Goal: Navigation & Orientation: Find specific page/section

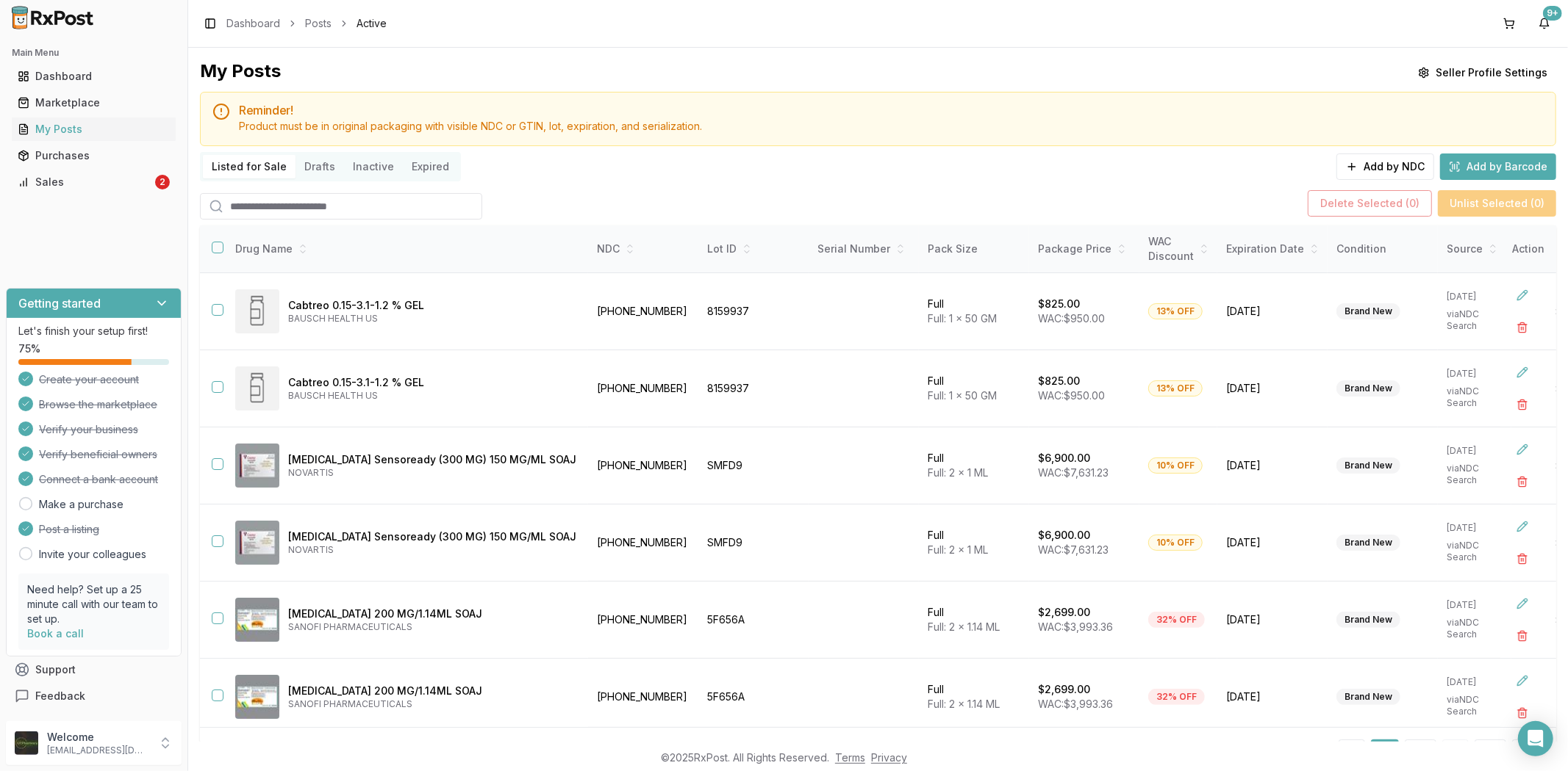
click at [100, 199] on div "Main Menu Dashboard Marketplace My Posts Purchases Sales 2" at bounding box center [93, 118] width 187 height 165
click at [106, 177] on div "Sales" at bounding box center [85, 181] width 134 height 14
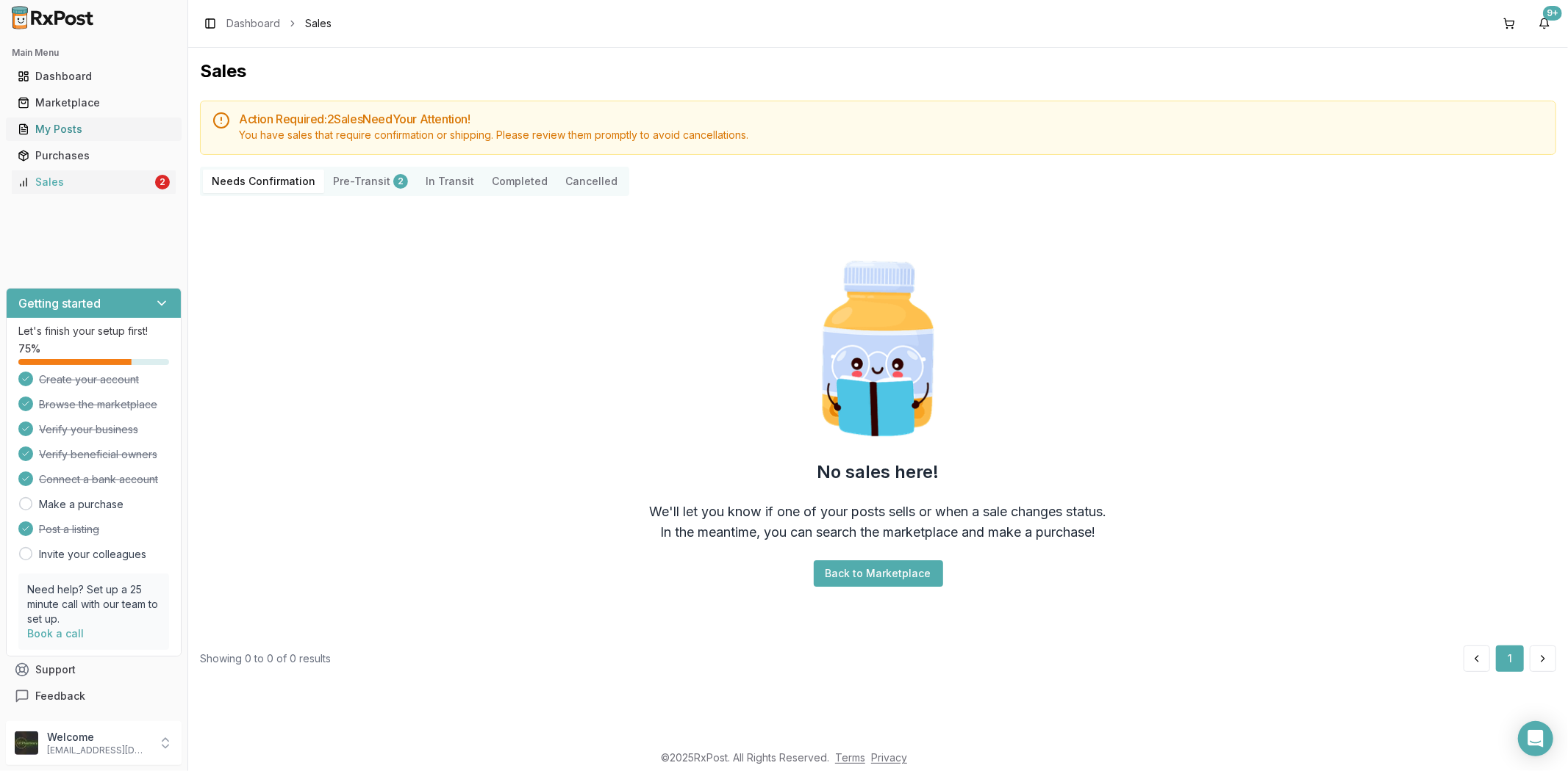
click at [97, 131] on div "My Posts" at bounding box center [93, 128] width 152 height 14
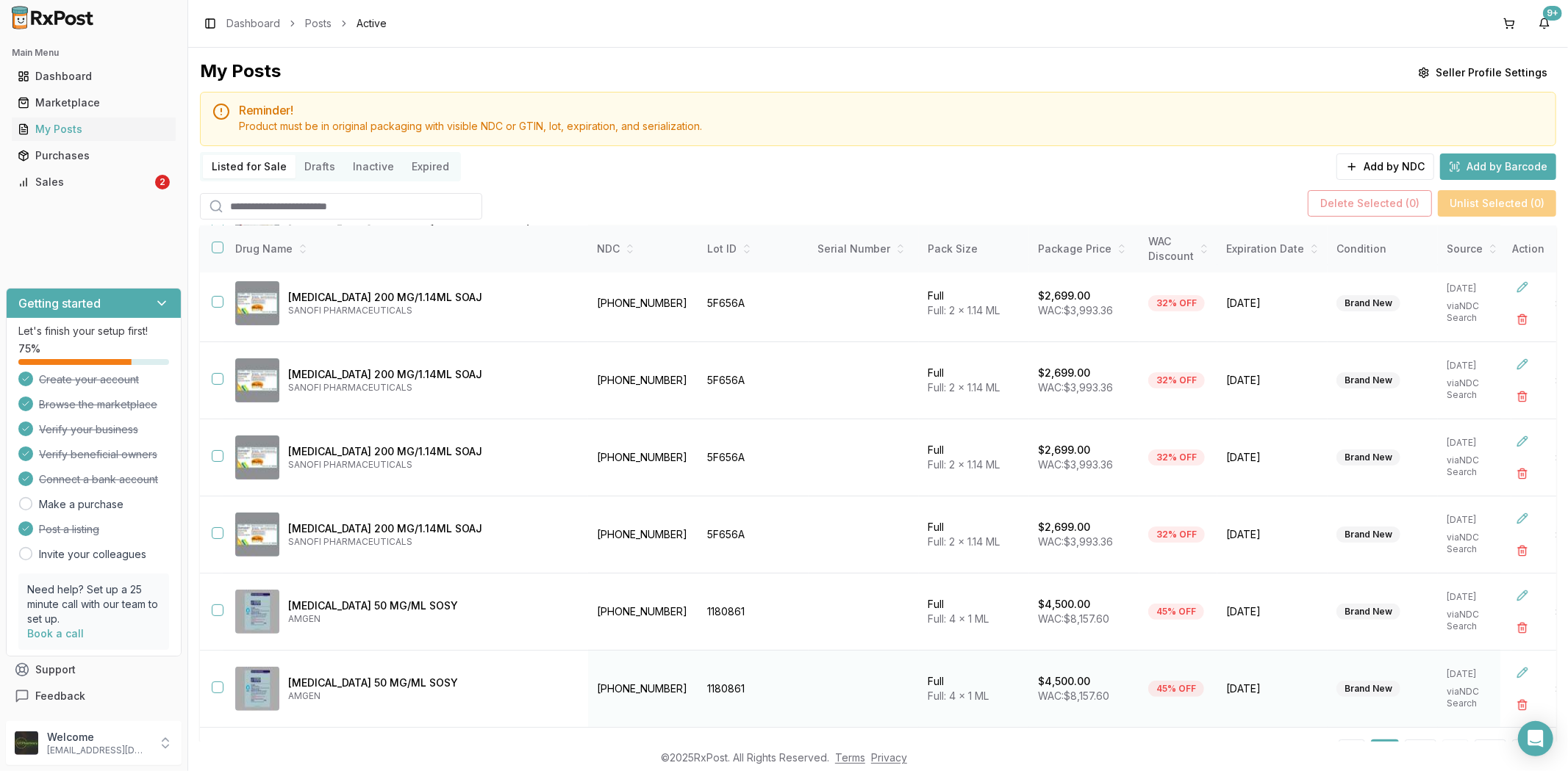
scroll to position [71, 0]
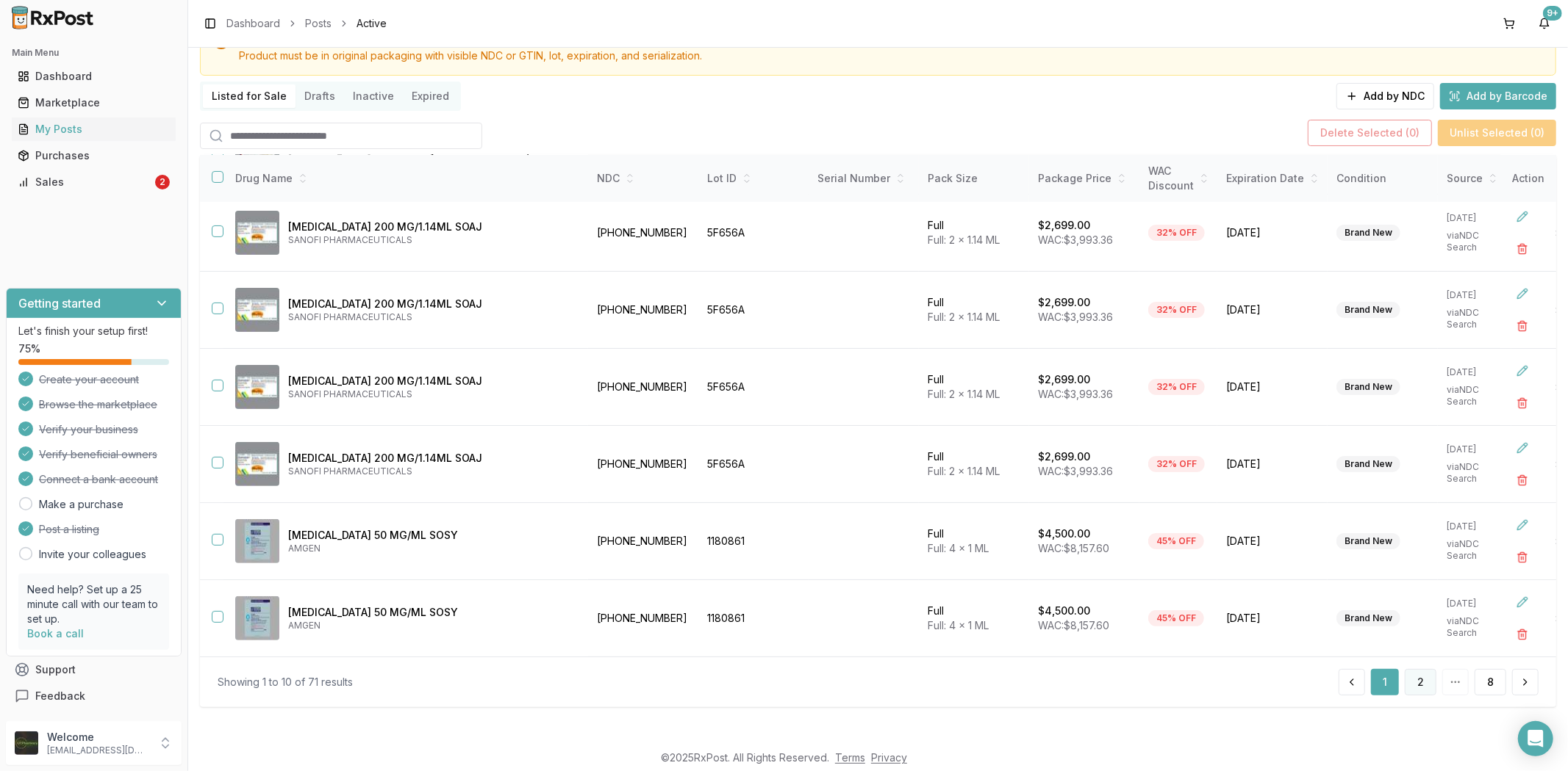
click at [1422, 689] on button "2" at bounding box center [1421, 682] width 32 height 26
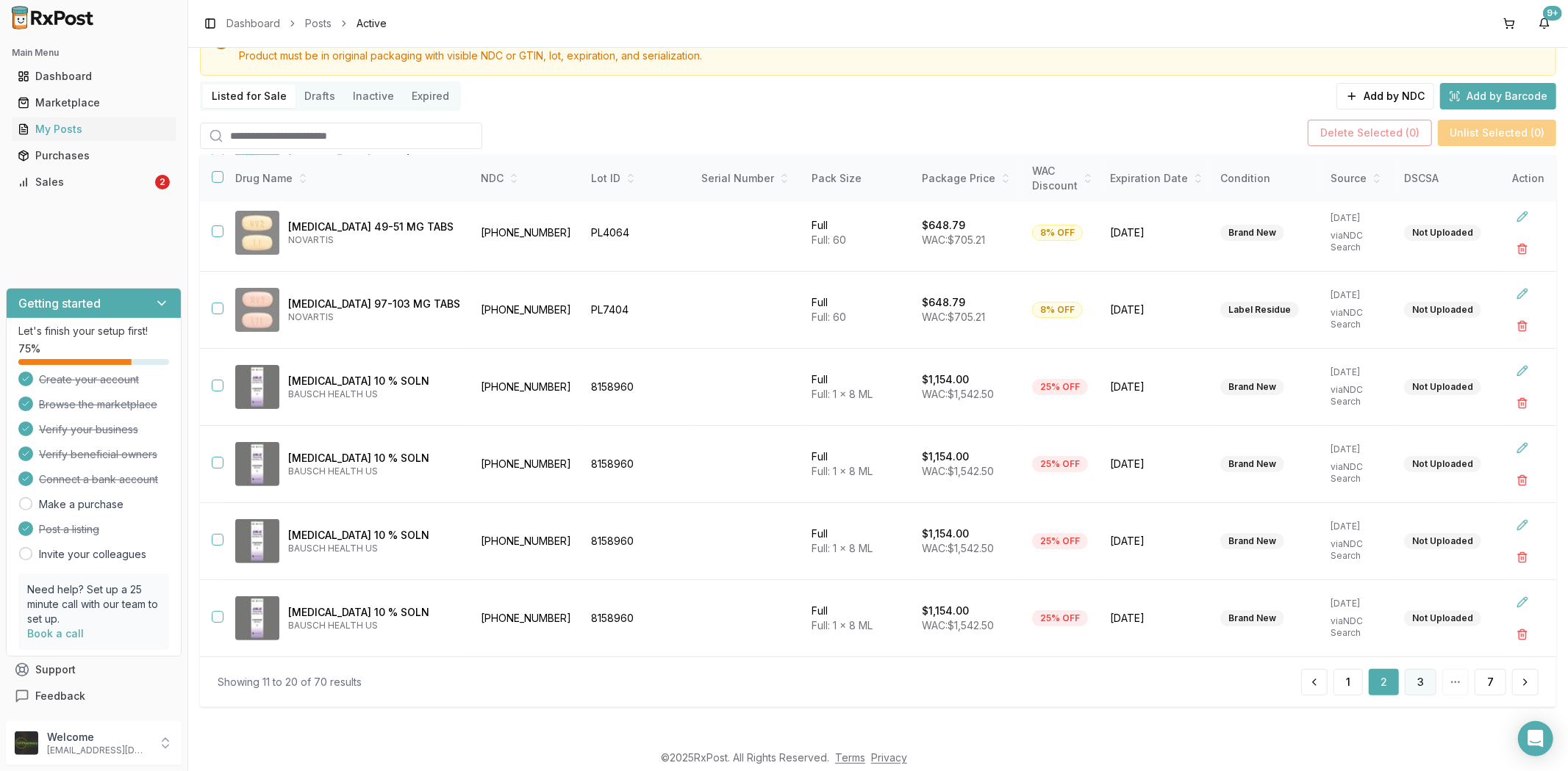
scroll to position [317, 0]
click at [76, 131] on div "My Posts" at bounding box center [93, 128] width 152 height 14
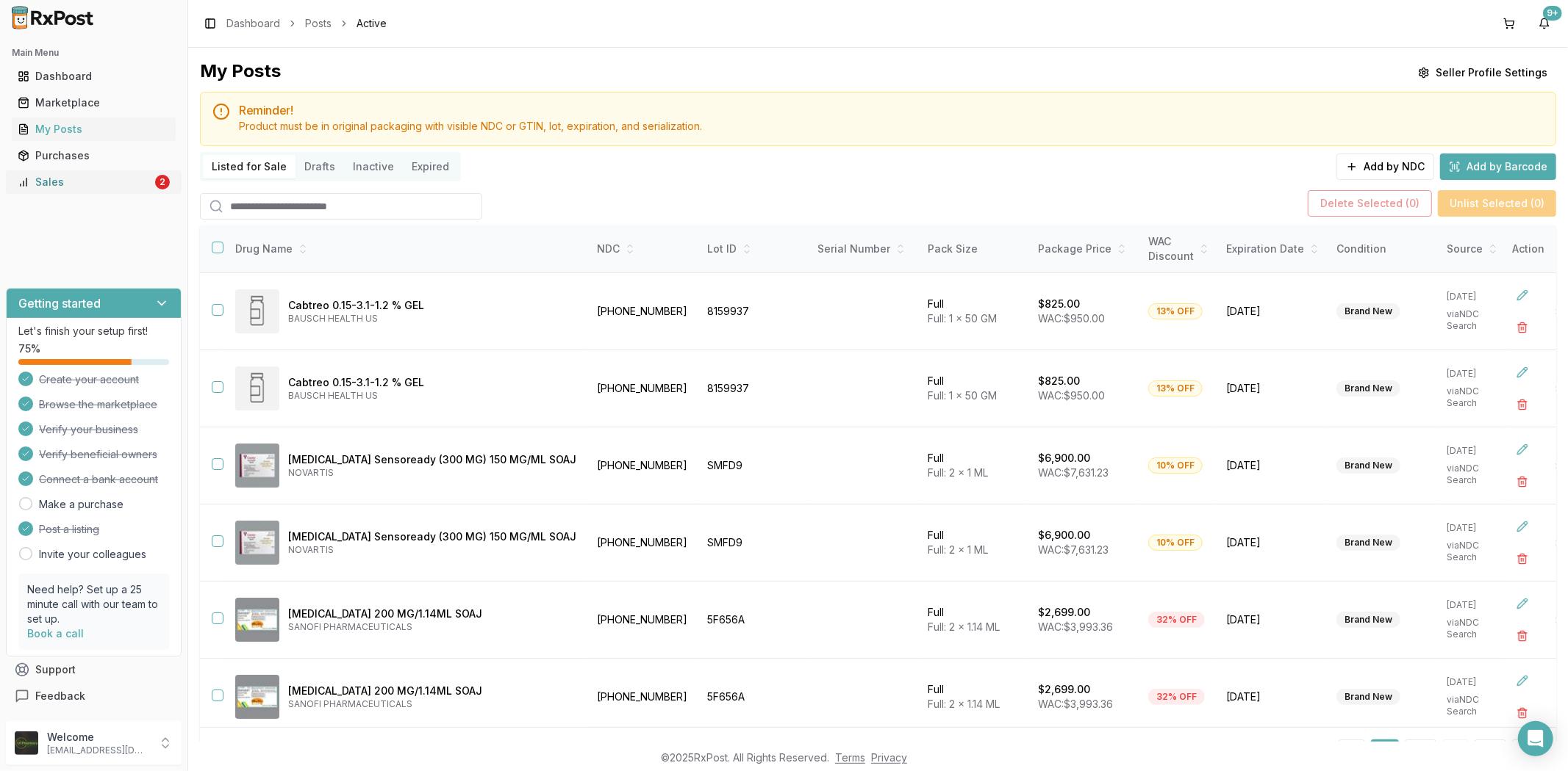
click at [94, 186] on div "Sales" at bounding box center [85, 181] width 134 height 14
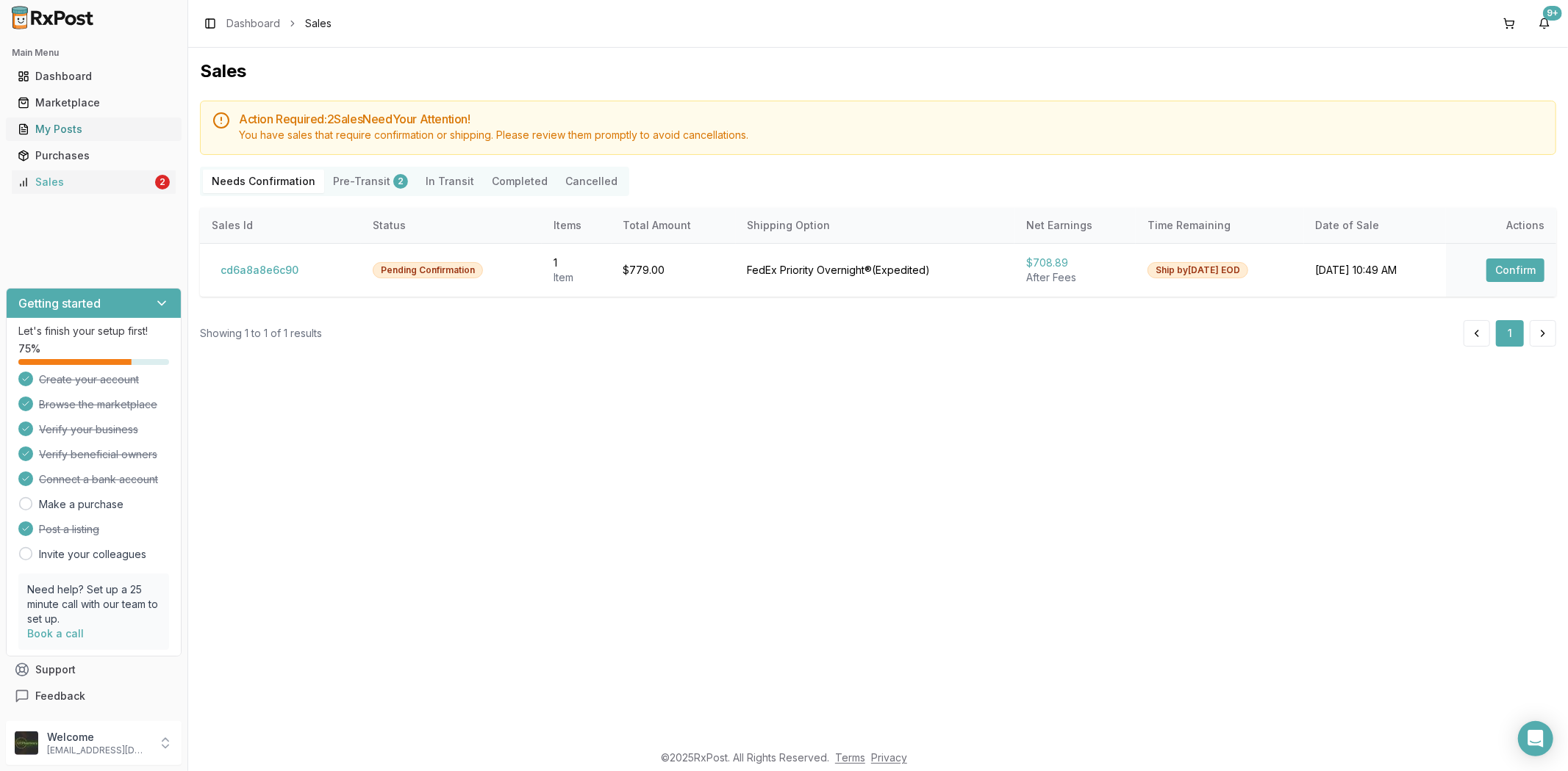
click at [82, 127] on div "My Posts" at bounding box center [93, 128] width 152 height 14
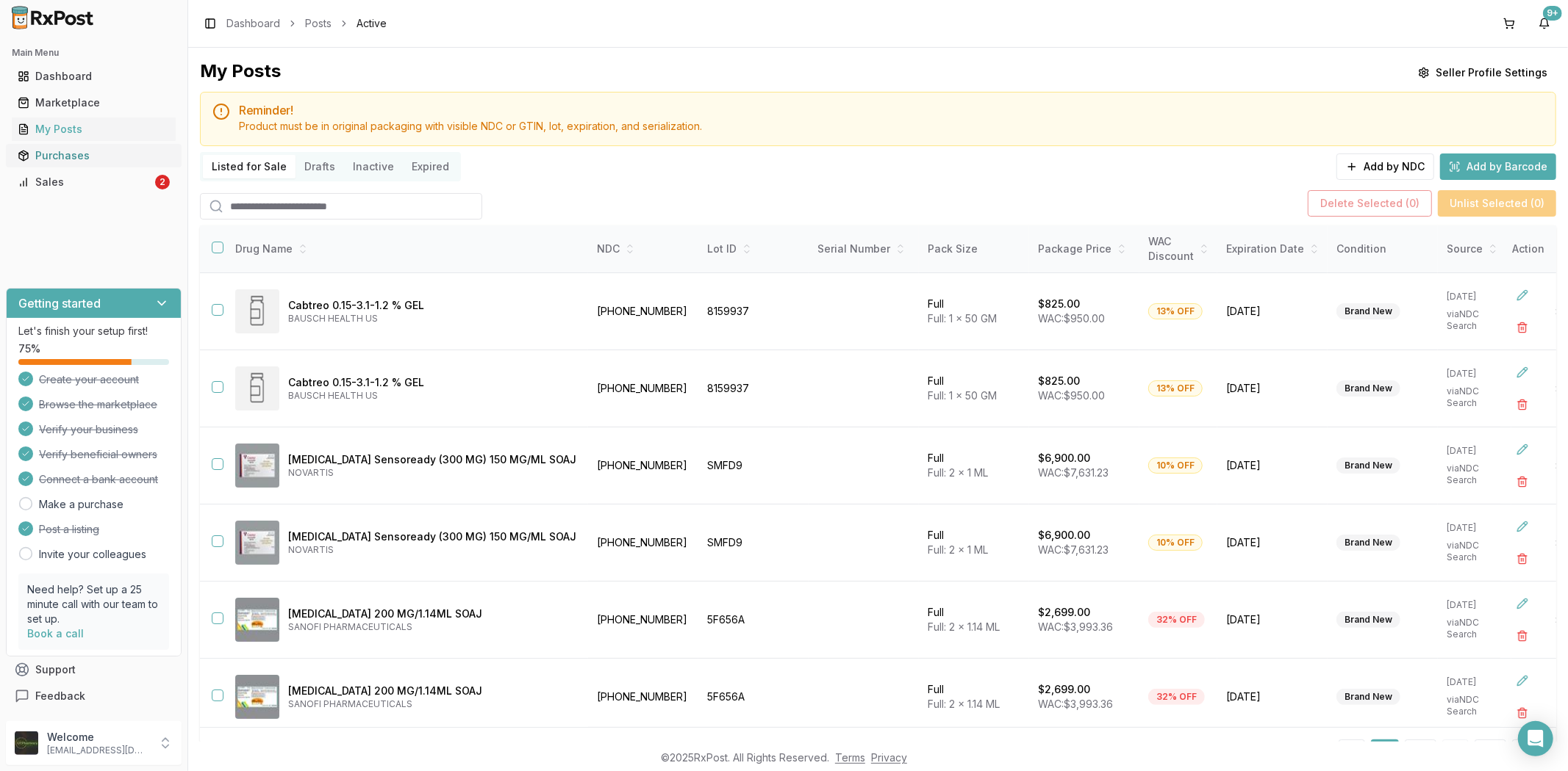
drag, startPoint x: 136, startPoint y: 138, endPoint x: 153, endPoint y: 144, distance: 18.0
click at [137, 138] on link "My Posts" at bounding box center [93, 128] width 164 height 26
